Goal: Navigation & Orientation: Find specific page/section

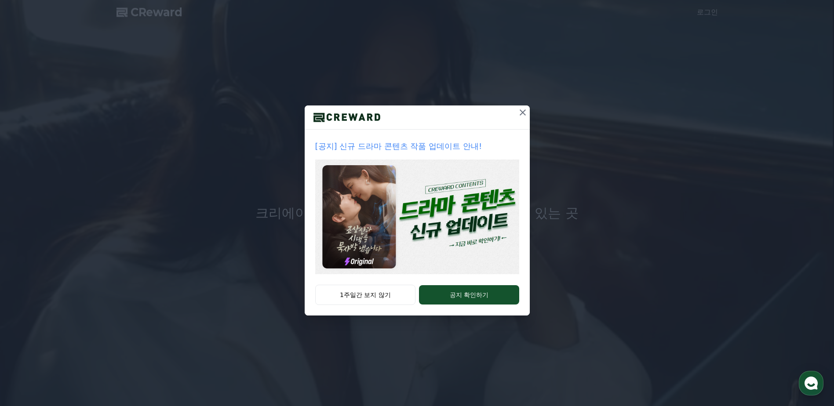
click at [523, 117] on icon at bounding box center [522, 112] width 11 height 11
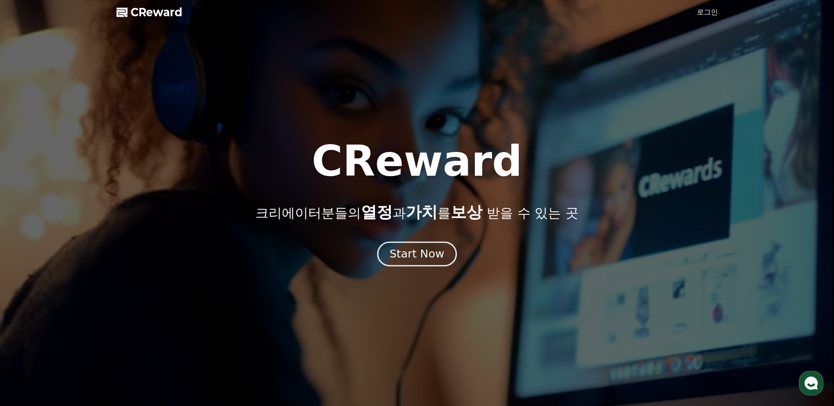
click at [424, 254] on div "Start Now" at bounding box center [416, 254] width 55 height 15
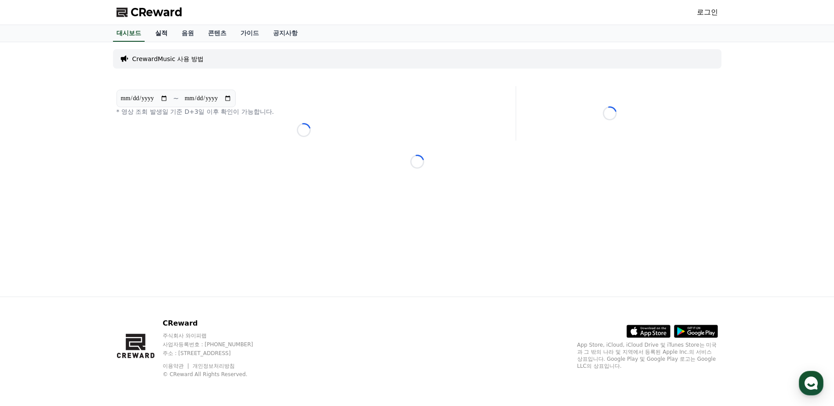
click at [162, 36] on link "실적" at bounding box center [161, 33] width 26 height 17
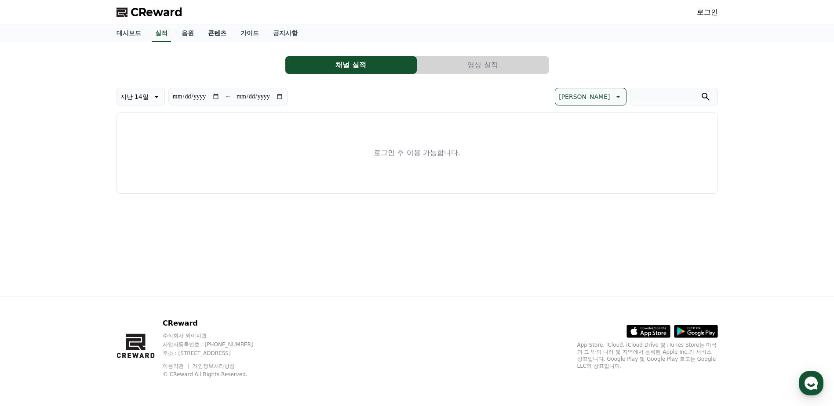
click at [227, 32] on link "콘텐츠" at bounding box center [217, 33] width 33 height 17
click at [270, 36] on link "공지사항" at bounding box center [285, 33] width 39 height 17
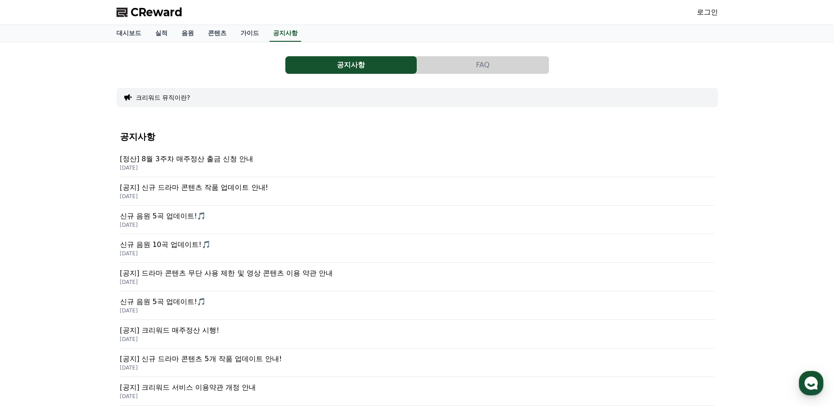
click at [146, 13] on span "CReward" at bounding box center [157, 12] width 52 height 14
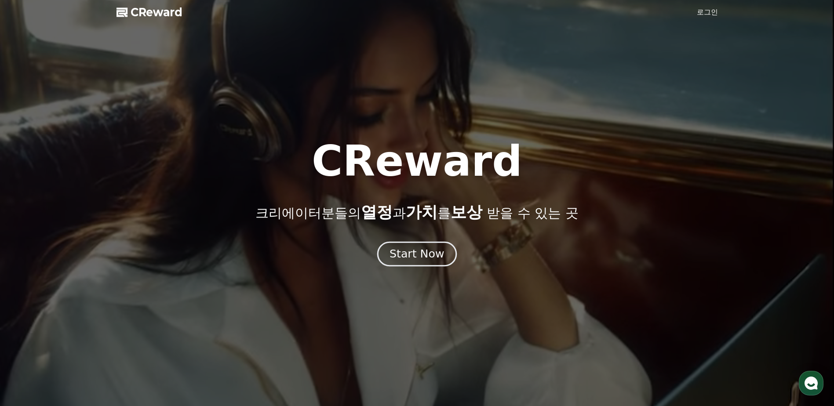
click at [426, 255] on div "Start Now" at bounding box center [416, 254] width 55 height 15
